Goal: Task Accomplishment & Management: Manage account settings

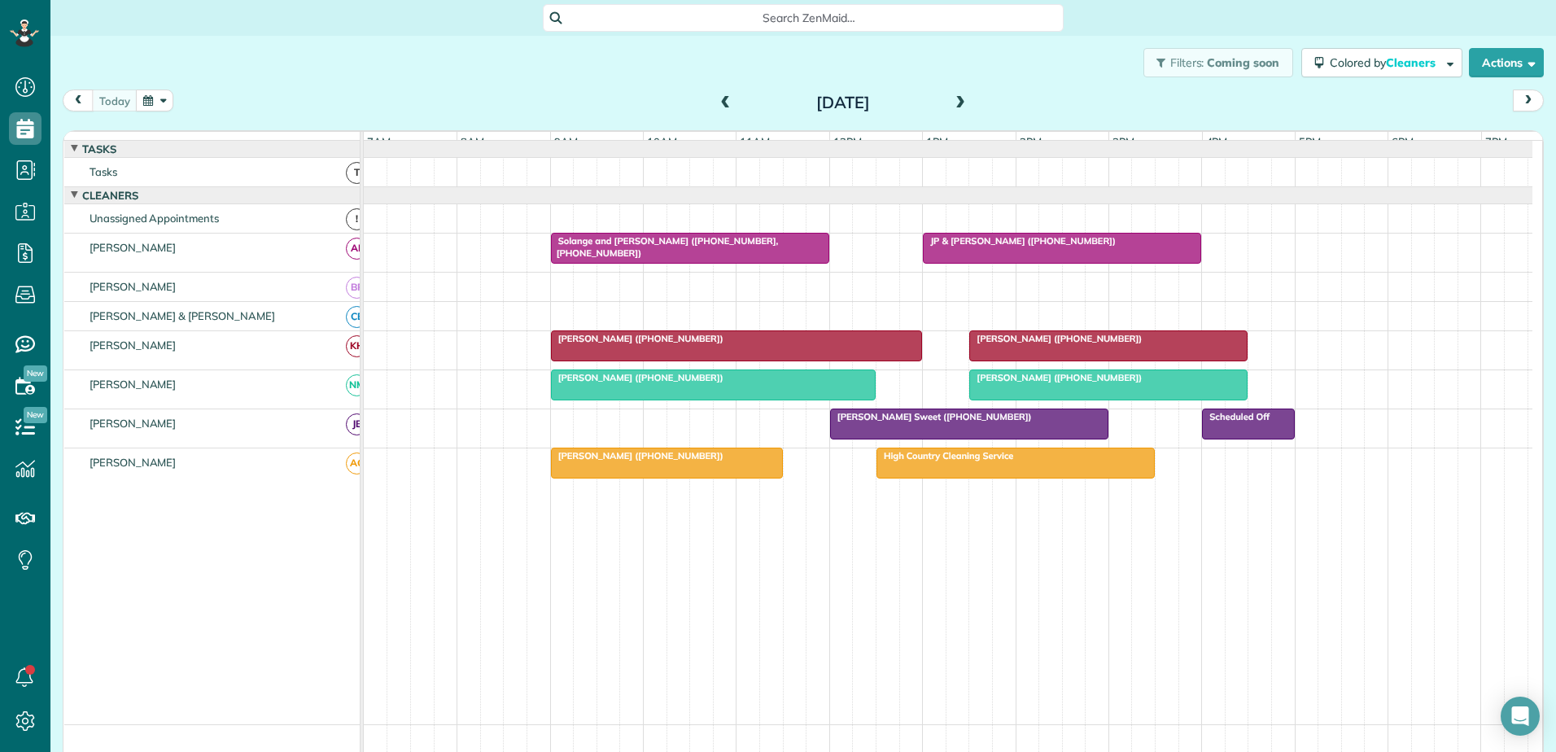
scroll to position [7, 7]
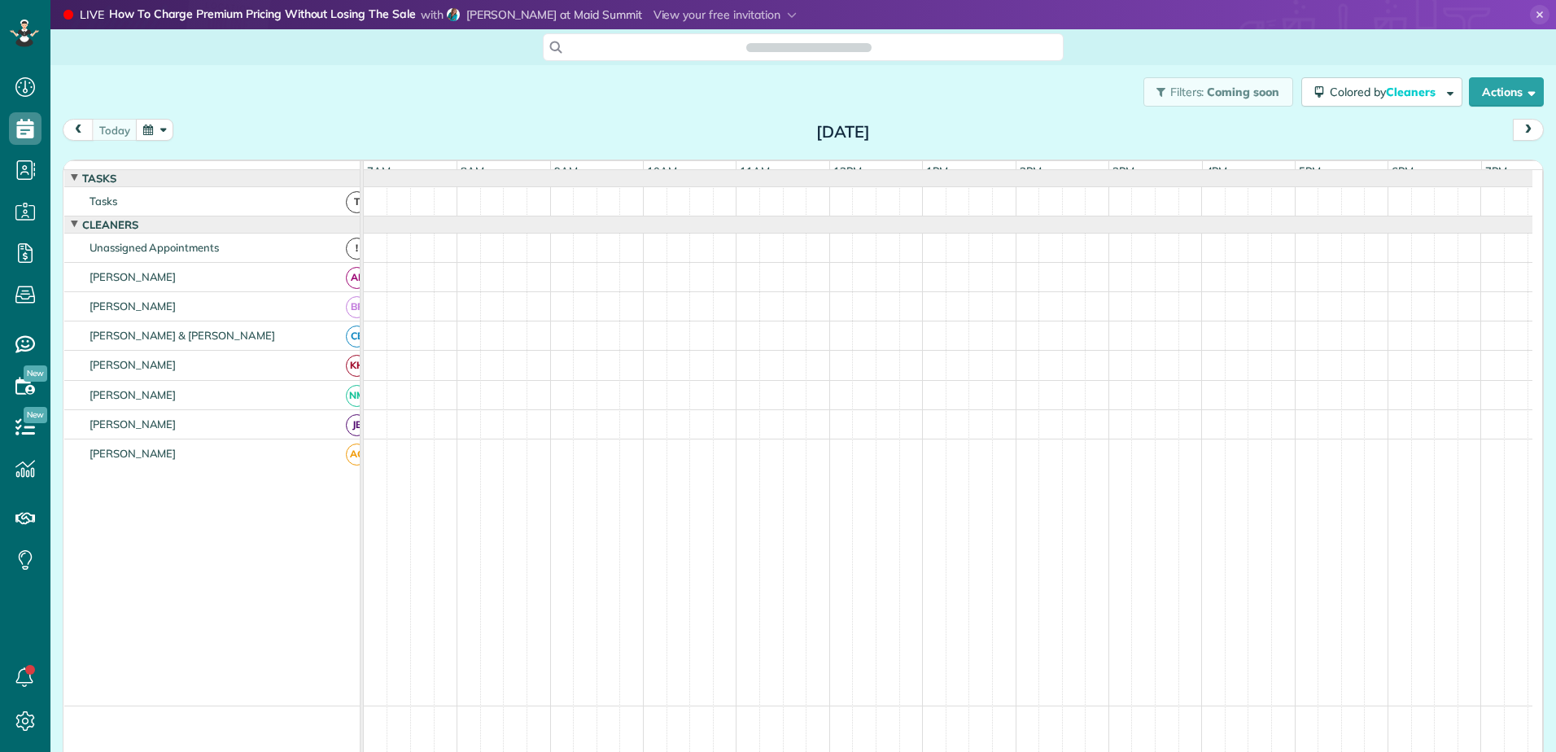
scroll to position [7, 7]
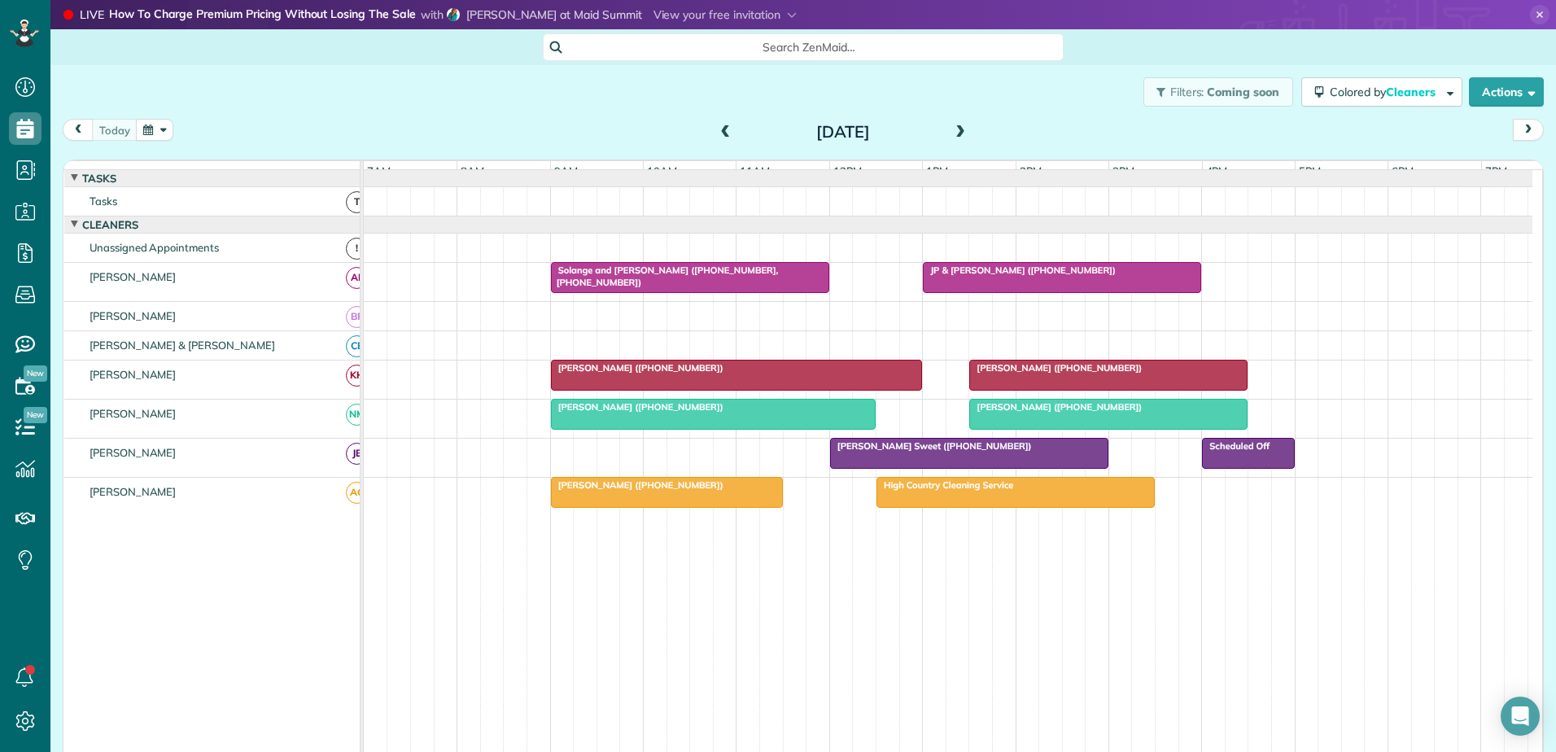
click at [951, 491] on span "High Country Cleaning Service" at bounding box center [945, 484] width 138 height 11
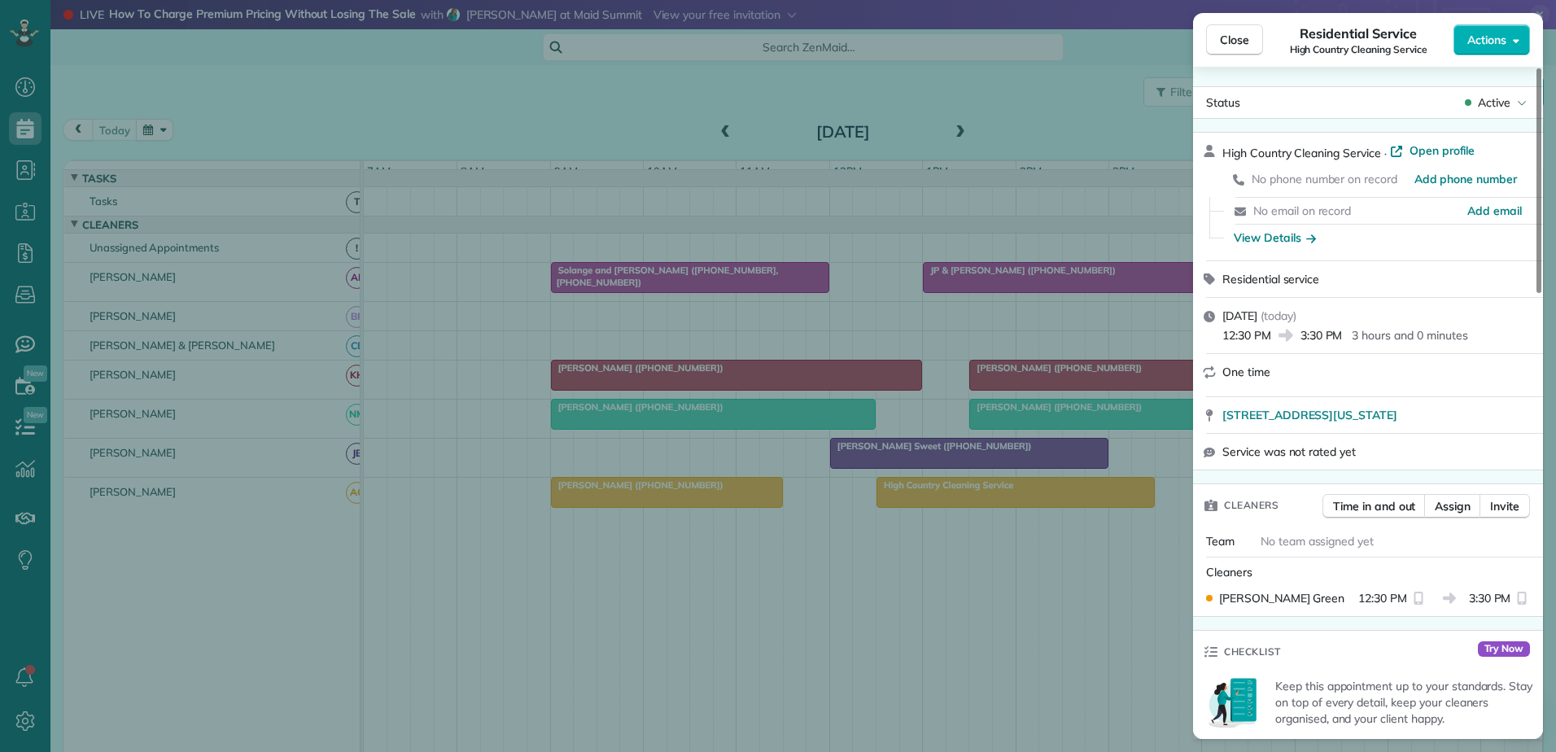
click at [951, 496] on div "Close Residential Service High Country Cleaning Service Actions Status Active H…" at bounding box center [778, 376] width 1556 height 752
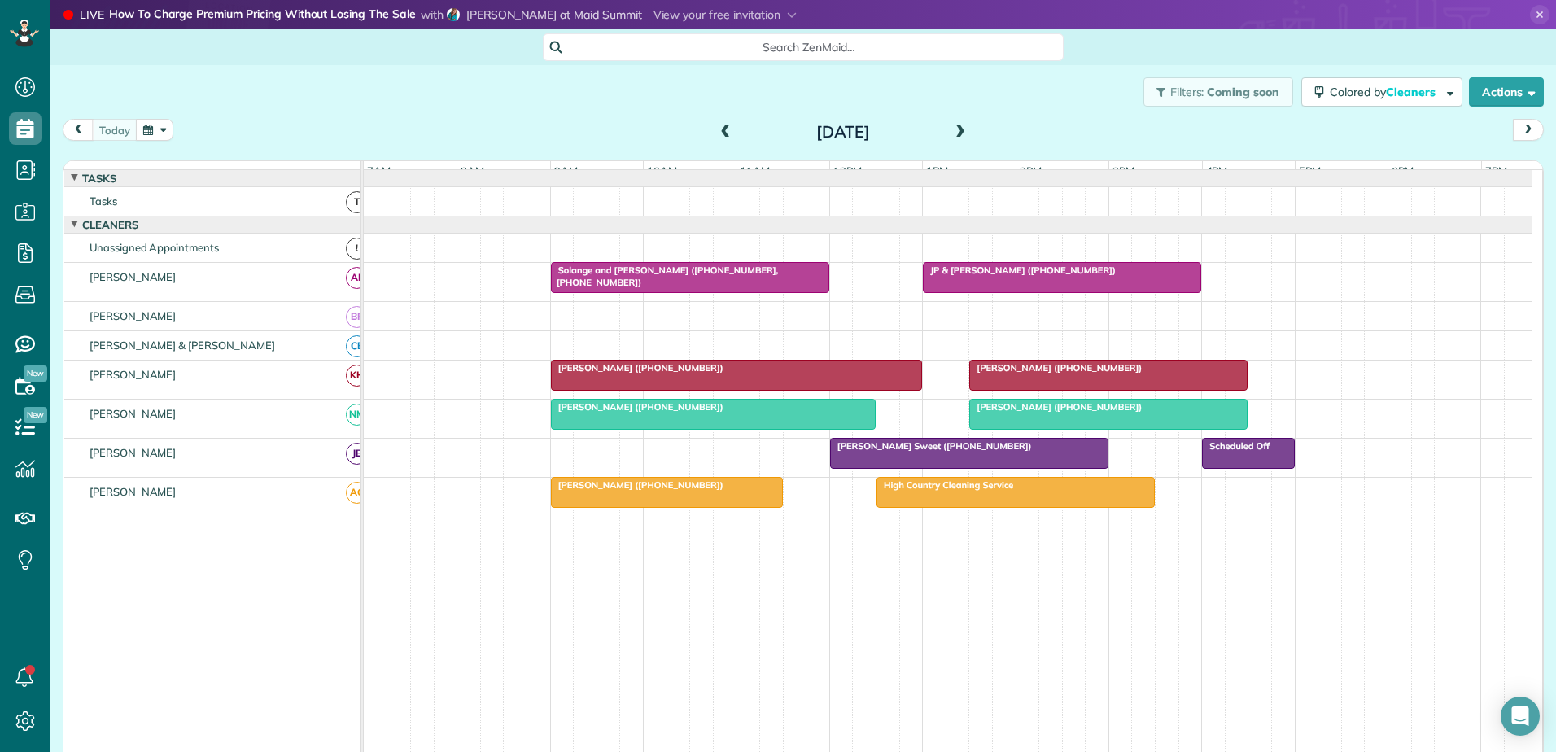
click at [955, 126] on span at bounding box center [960, 132] width 18 height 15
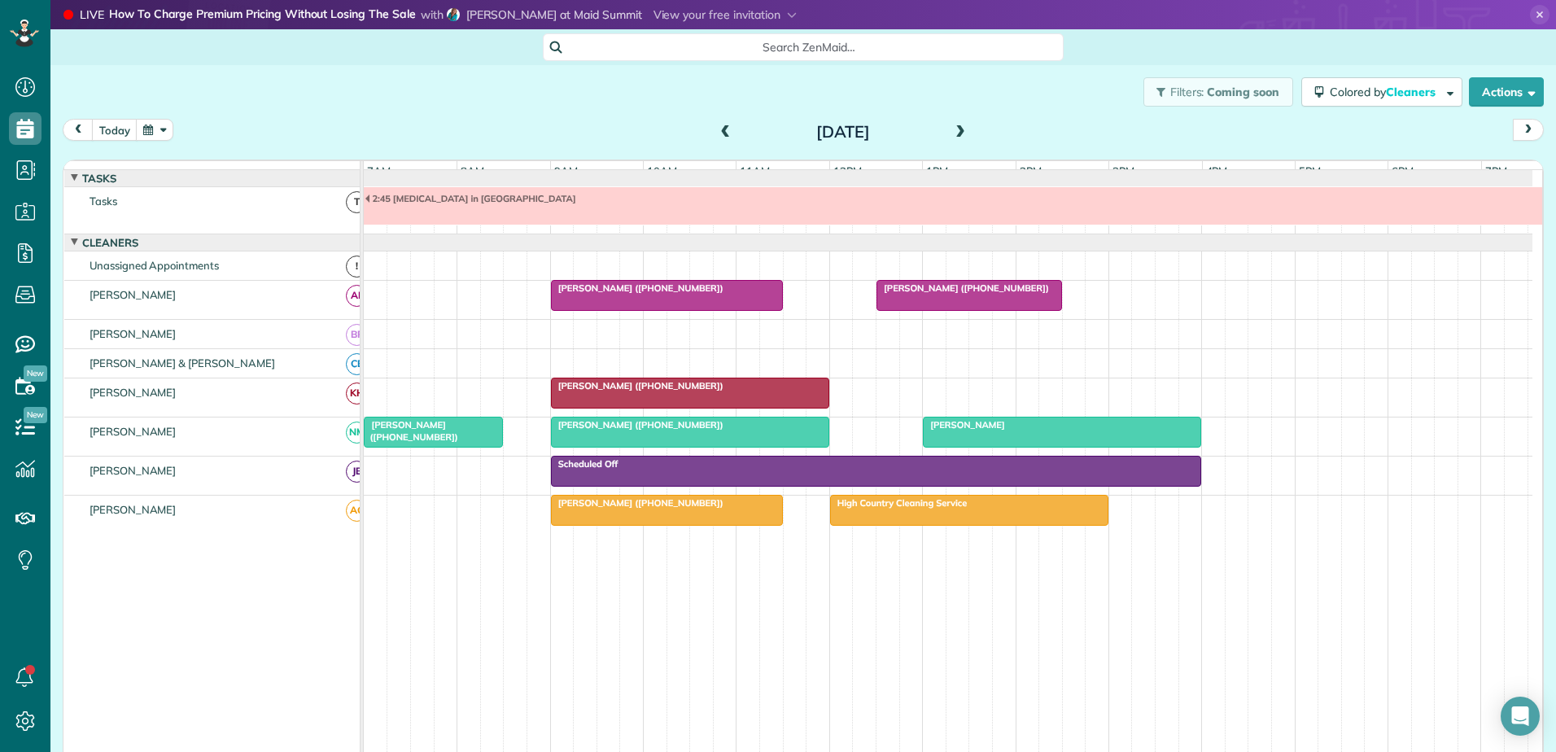
scroll to position [12, 0]
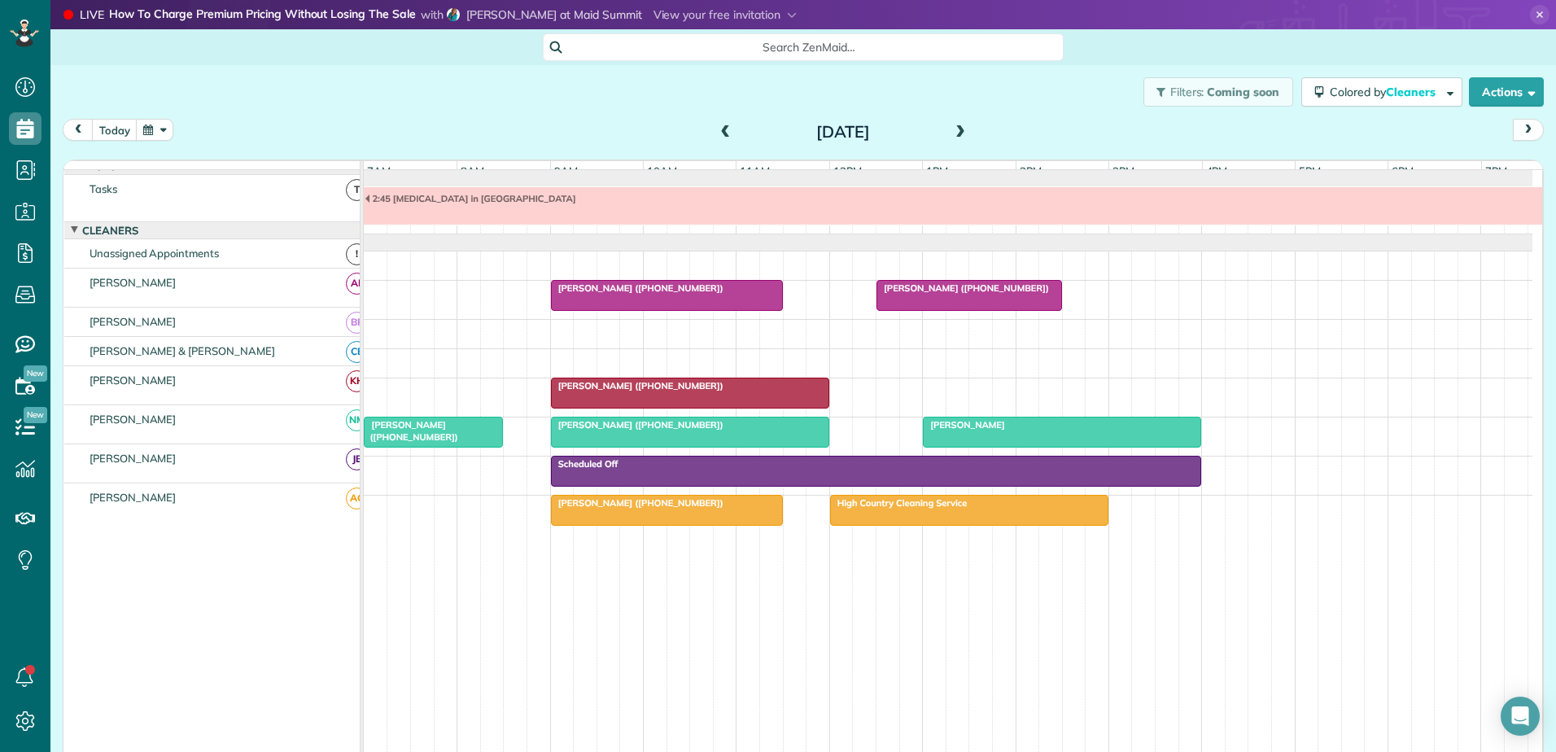
click at [955, 128] on span at bounding box center [960, 132] width 18 height 15
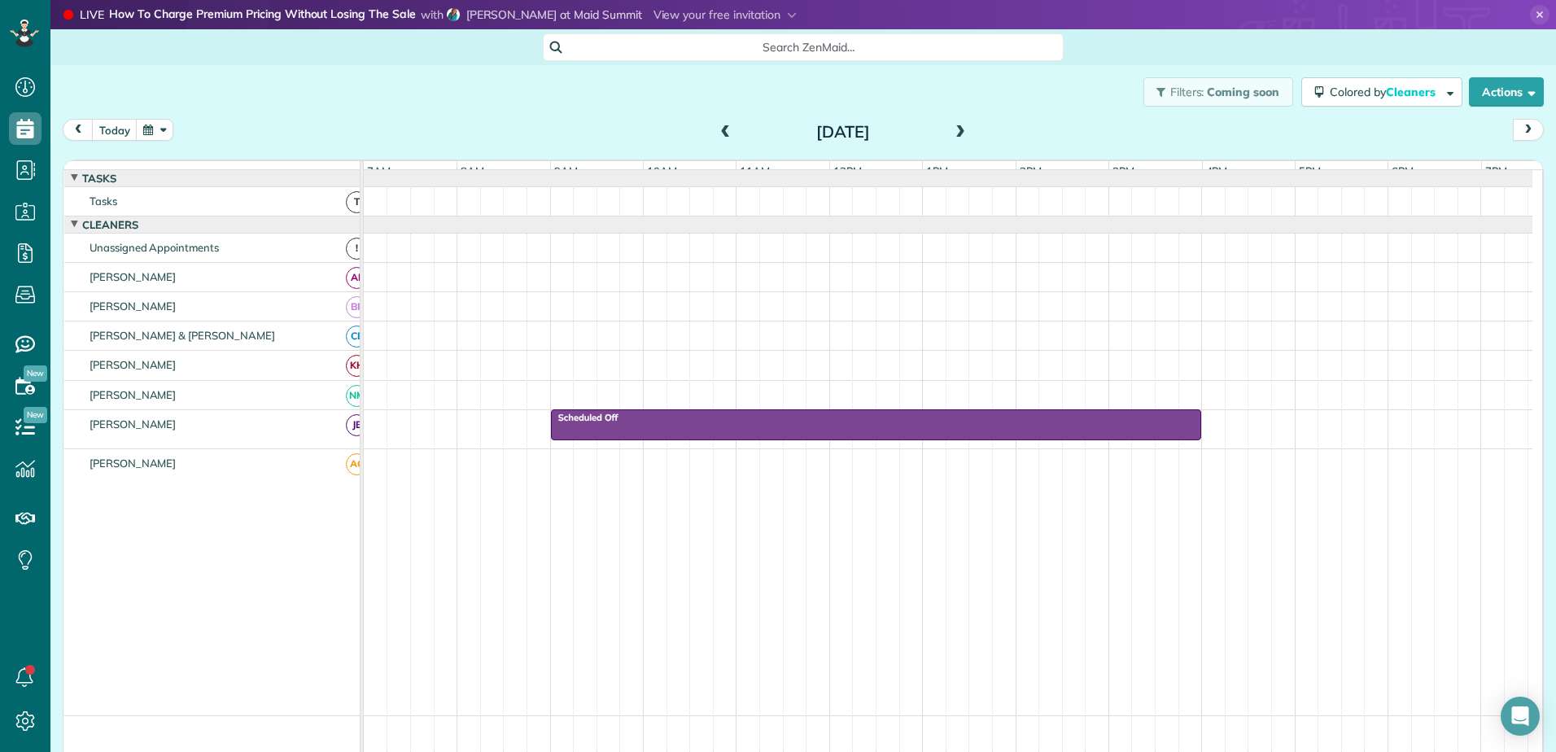
click at [955, 129] on span at bounding box center [960, 132] width 18 height 15
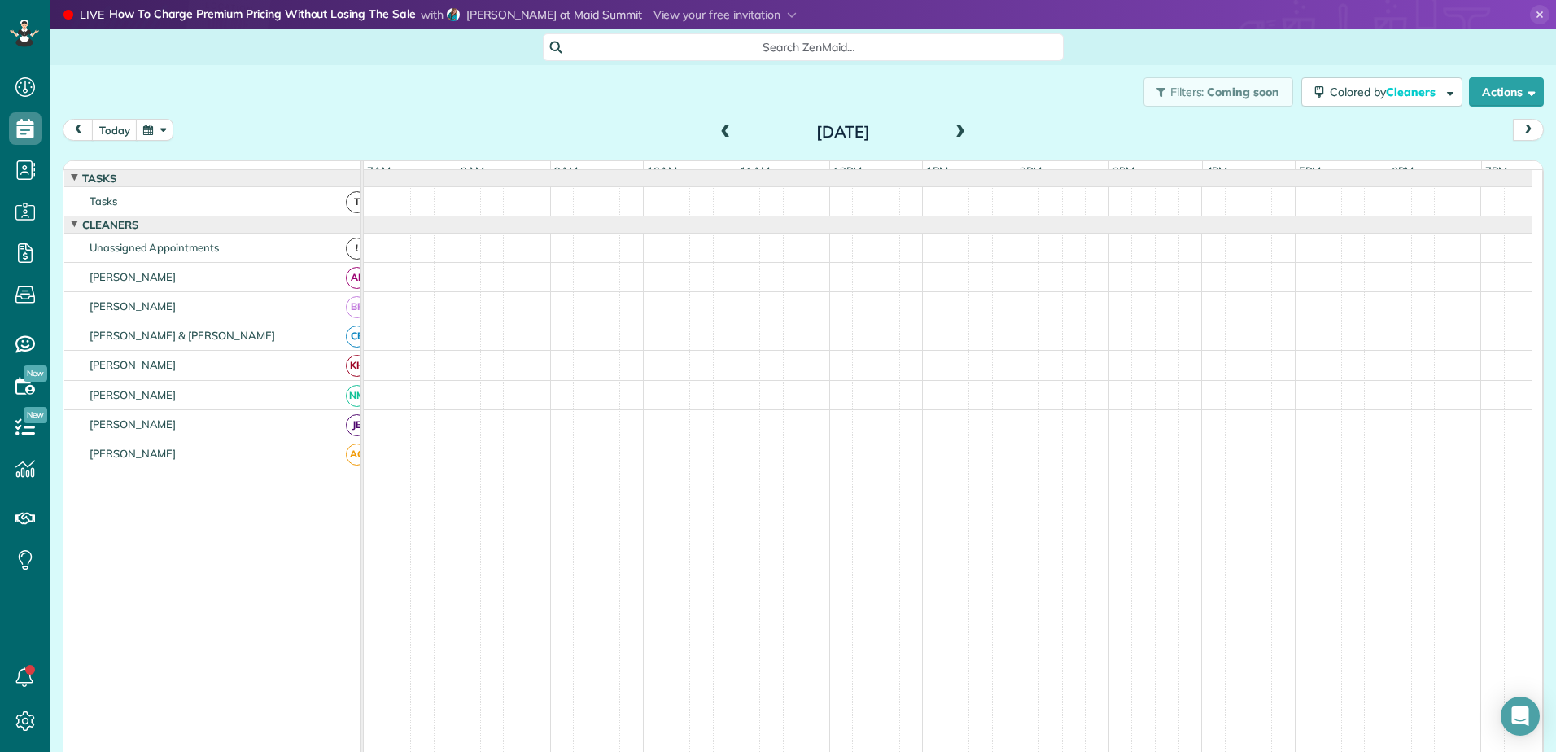
click at [720, 133] on span at bounding box center [726, 132] width 18 height 15
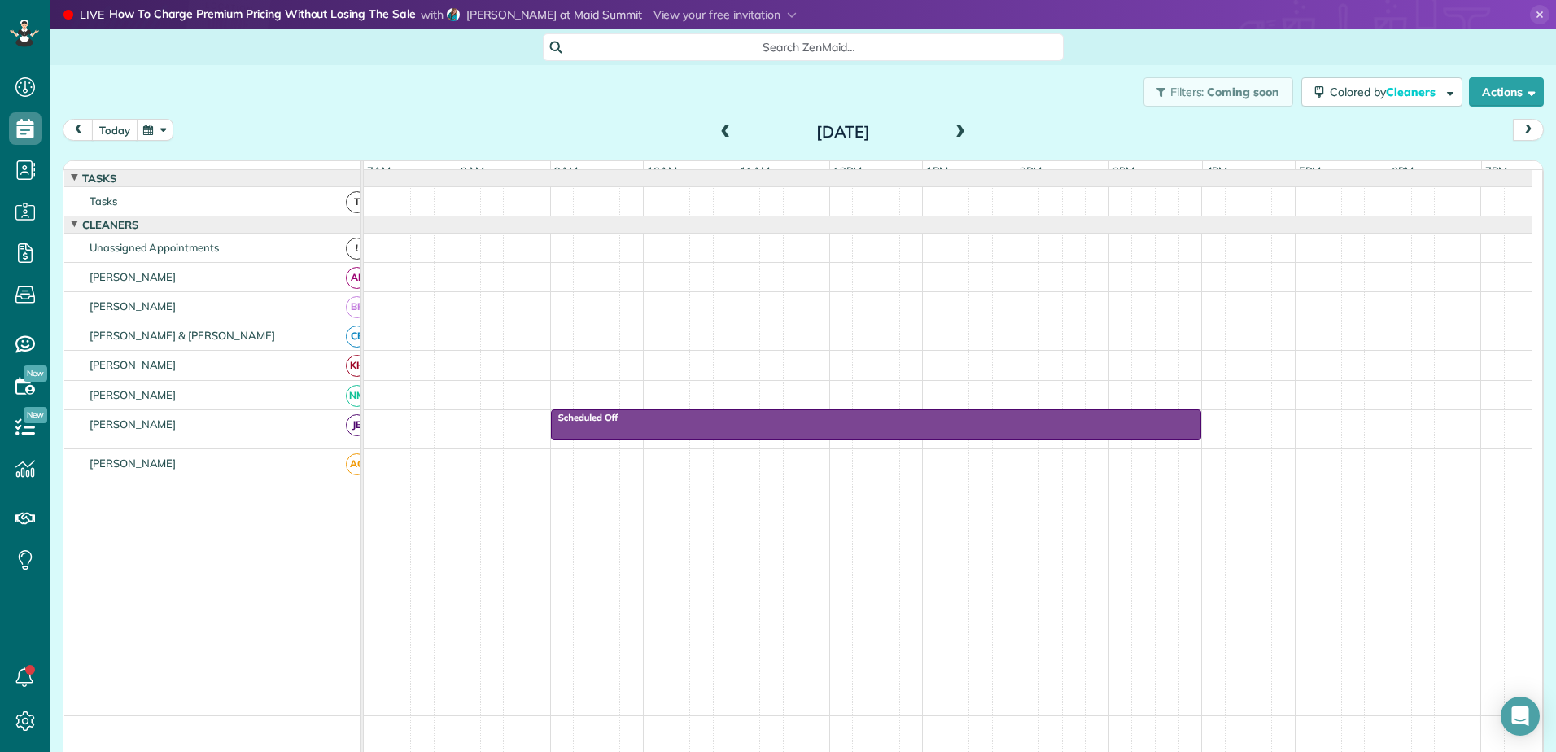
click at [113, 129] on button "today" at bounding box center [115, 130] width 46 height 22
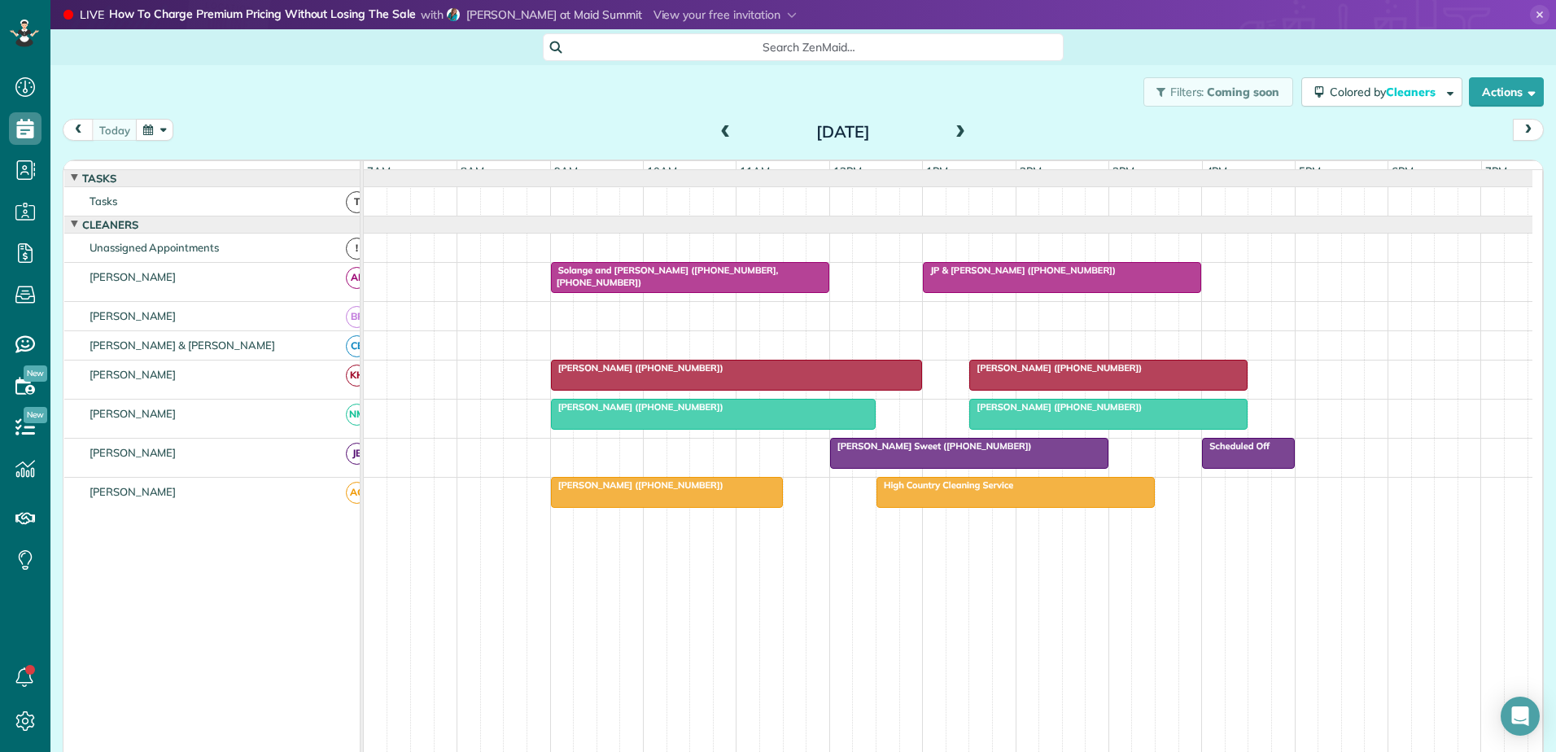
click at [958, 134] on span at bounding box center [960, 132] width 18 height 15
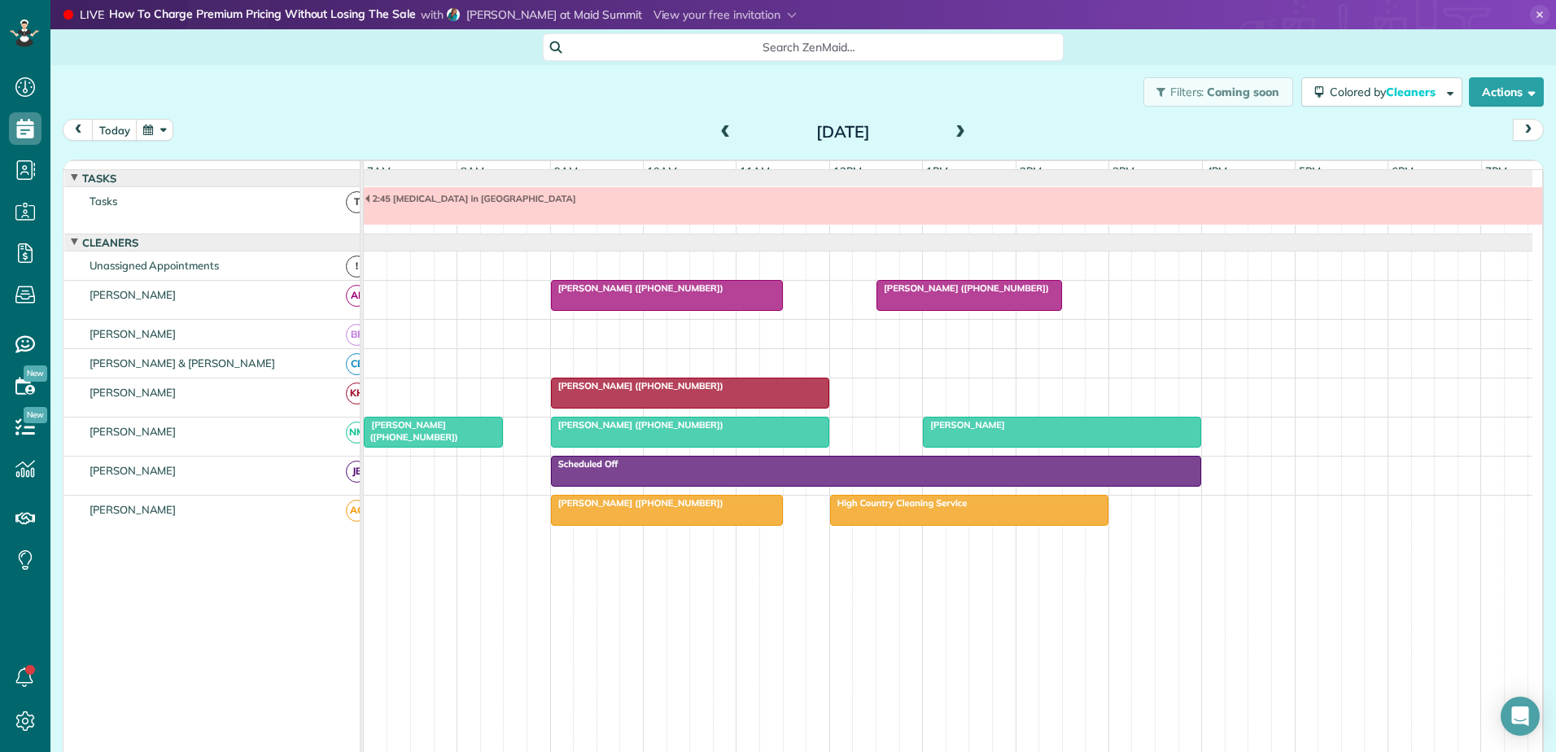
scroll to position [12, 0]
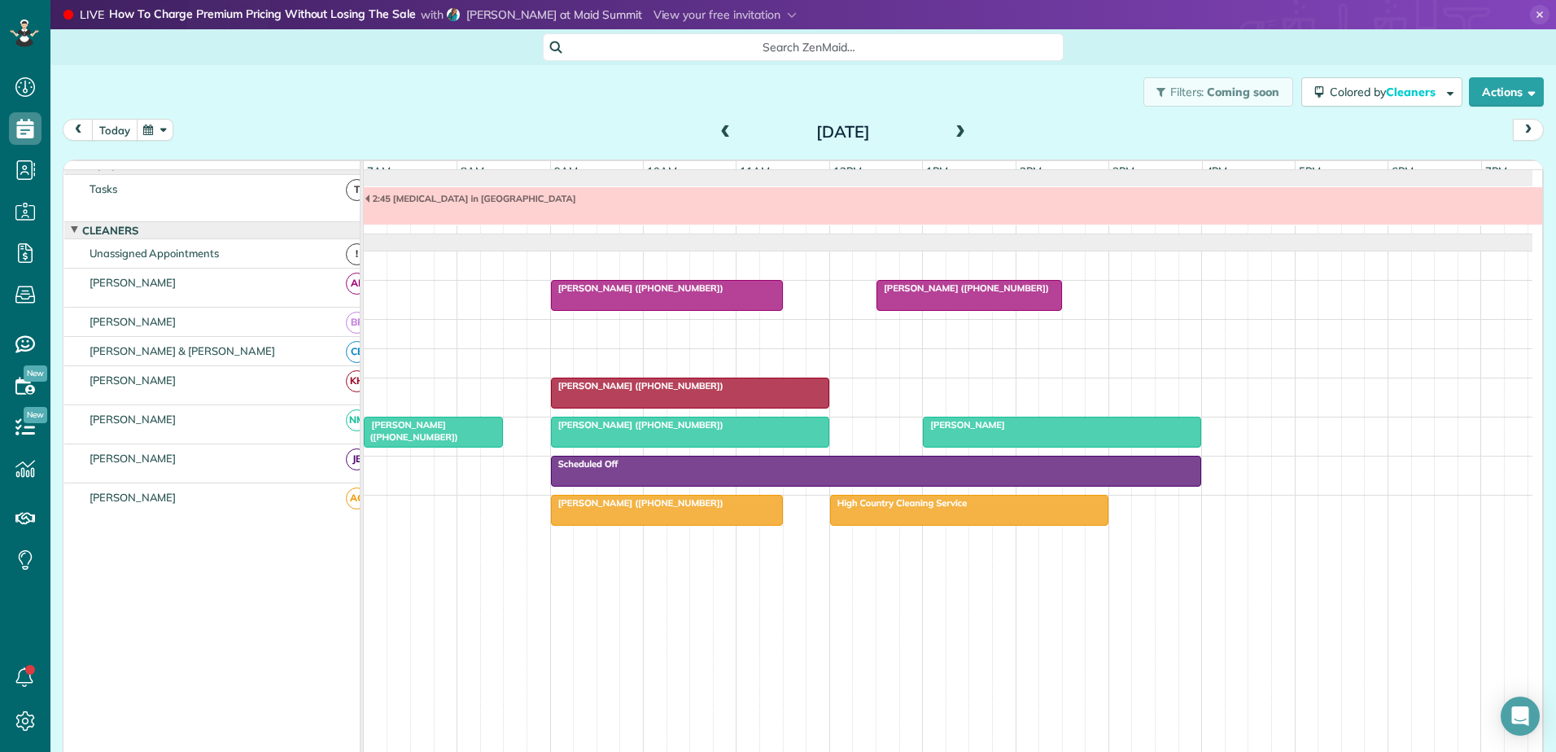
click at [116, 135] on button "today" at bounding box center [115, 130] width 46 height 22
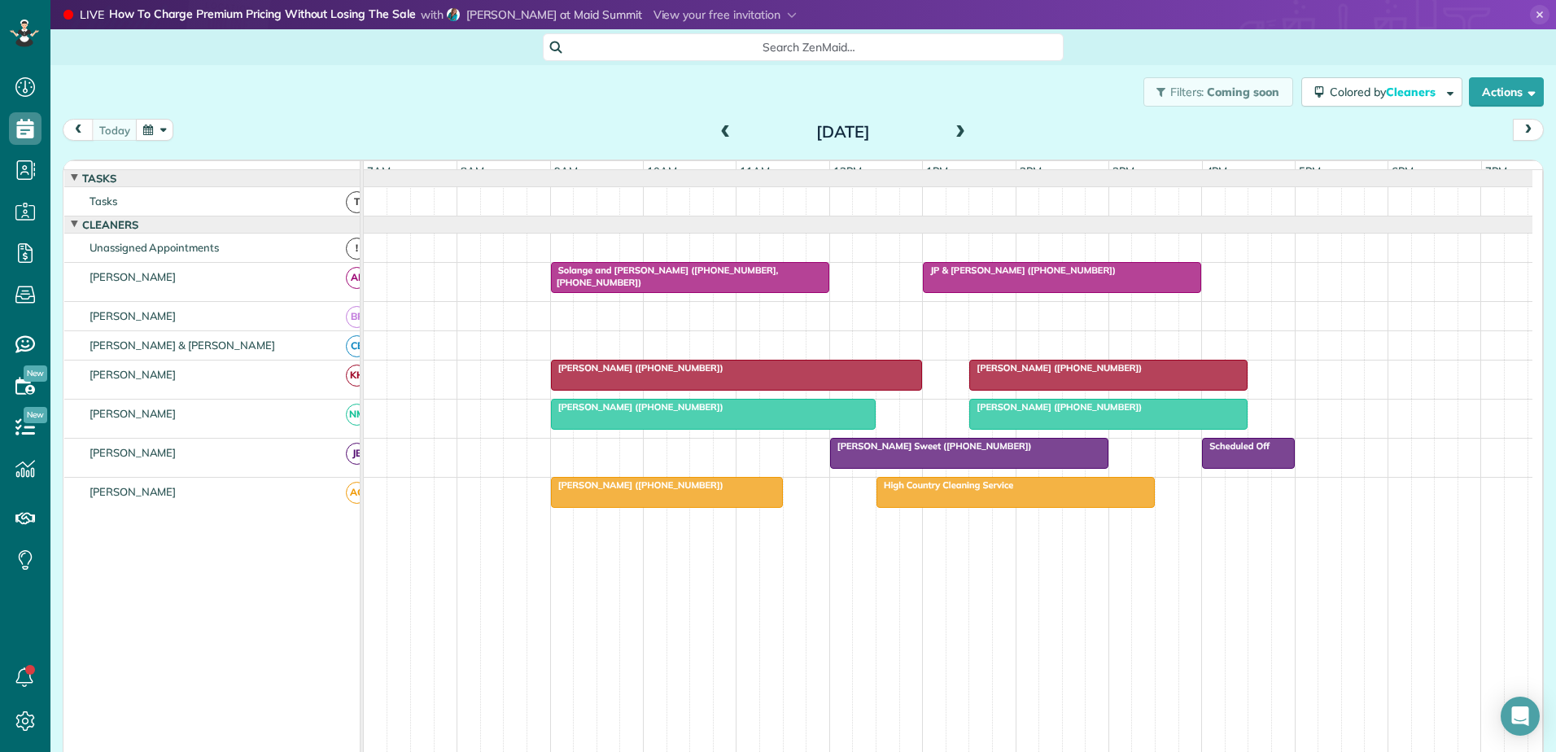
click at [951, 133] on span at bounding box center [960, 132] width 18 height 15
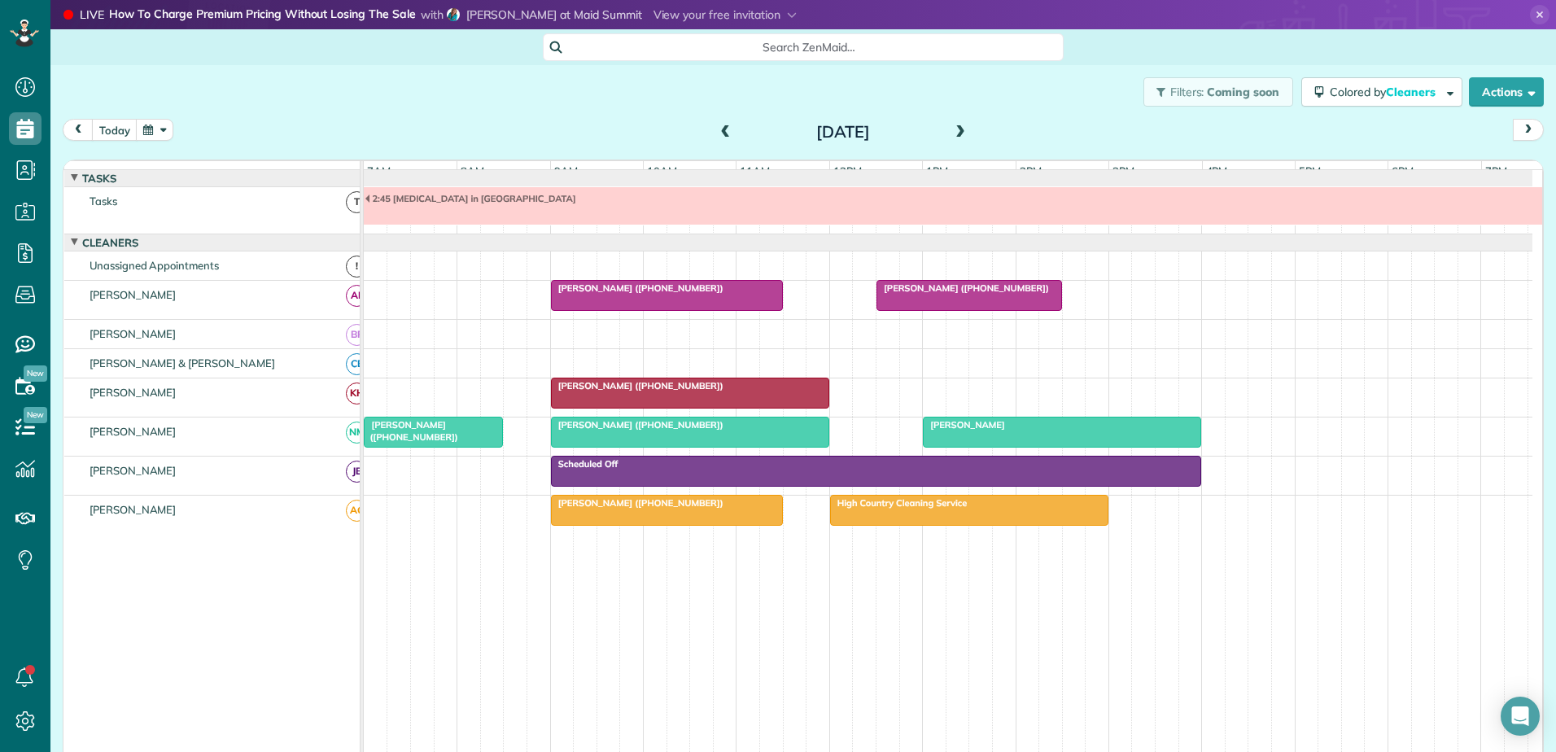
scroll to position [12, 0]
